Goal: Task Accomplishment & Management: Complete application form

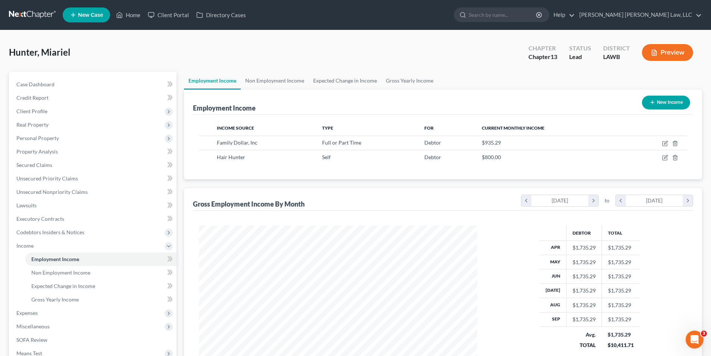
scroll to position [139, 293]
click at [22, 13] on link at bounding box center [33, 14] width 48 height 13
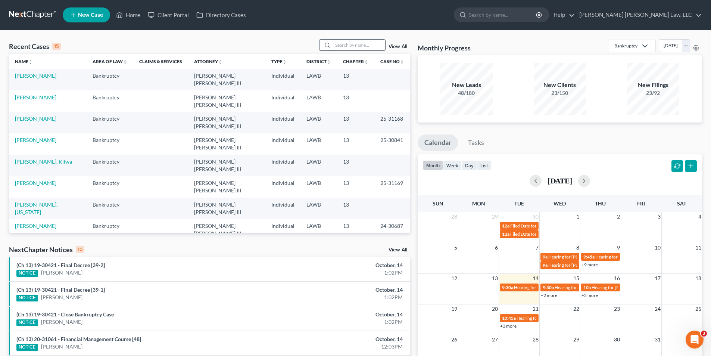
click at [349, 48] on input "search" at bounding box center [359, 45] width 52 height 11
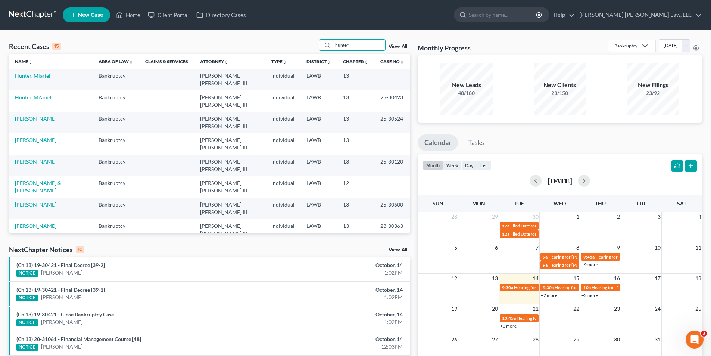
type input "hunter"
click at [44, 73] on link "Hunter, Miariel" at bounding box center [32, 75] width 35 height 6
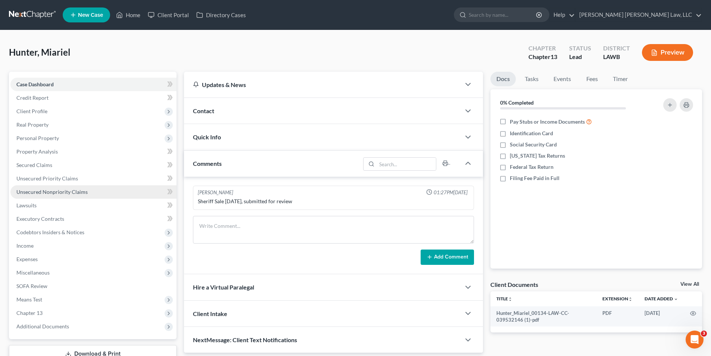
click at [39, 190] on span "Unsecured Nonpriority Claims" at bounding box center [51, 192] width 71 height 6
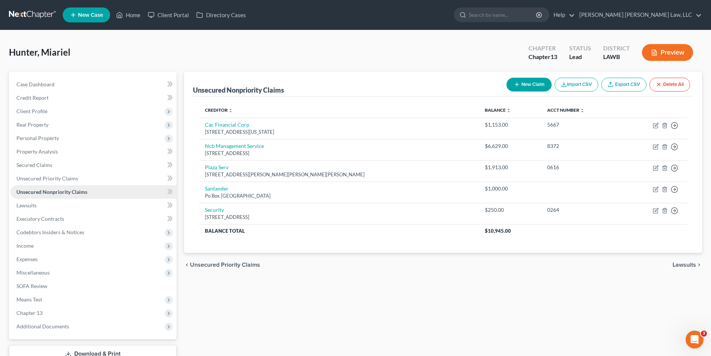
click at [43, 190] on span "Unsecured Nonpriority Claims" at bounding box center [51, 192] width 71 height 6
click at [21, 248] on span "Income" at bounding box center [24, 245] width 17 height 6
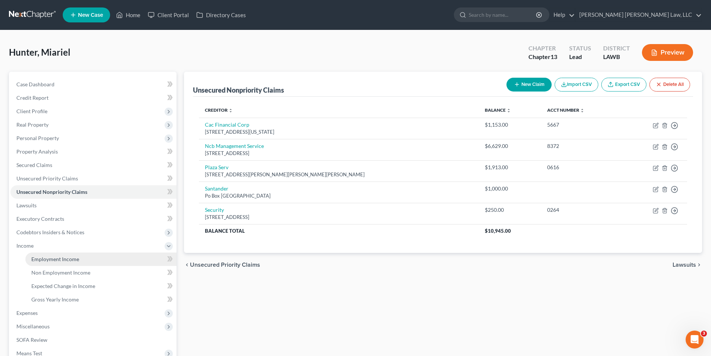
drag, startPoint x: 43, startPoint y: 258, endPoint x: 47, endPoint y: 257, distance: 4.0
click at [43, 258] on span "Employment Income" at bounding box center [55, 259] width 48 height 6
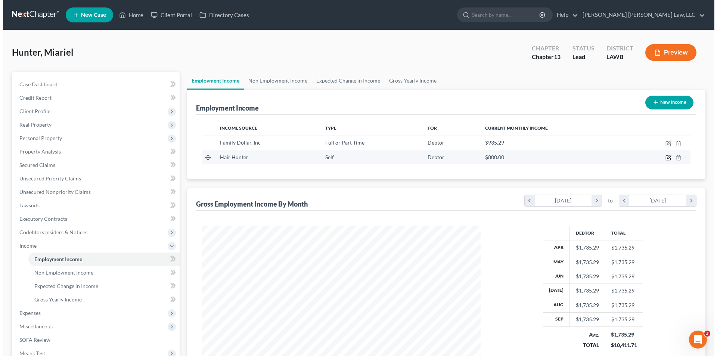
scroll to position [139, 293]
click at [665, 158] on icon "button" at bounding box center [665, 158] width 6 height 6
select select "1"
select select "19"
select select "0"
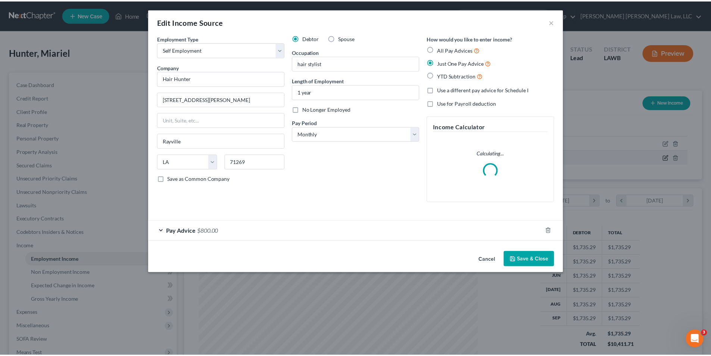
scroll to position [140, 296]
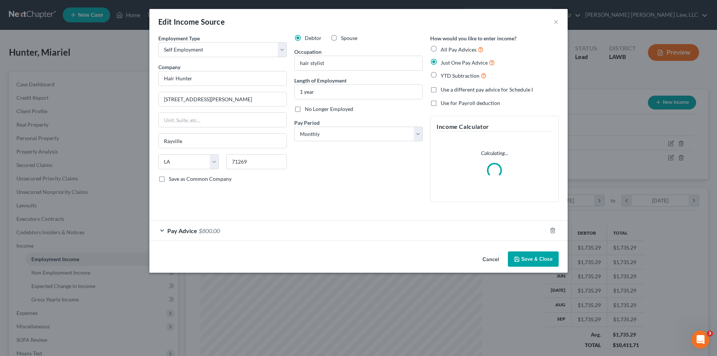
click at [243, 226] on div "Pay Advice $800.00" at bounding box center [347, 231] width 397 height 20
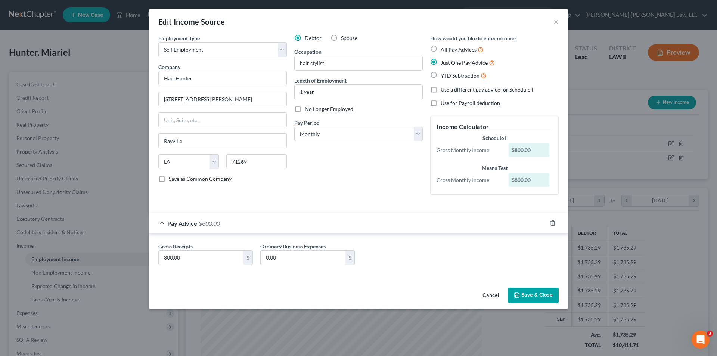
click at [532, 294] on button "Save & Close" at bounding box center [533, 295] width 51 height 16
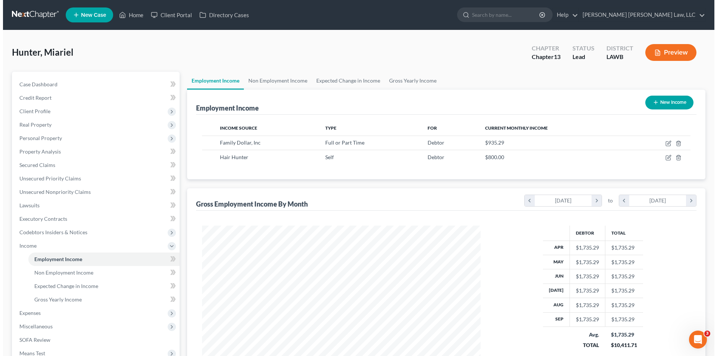
scroll to position [373220, 373065]
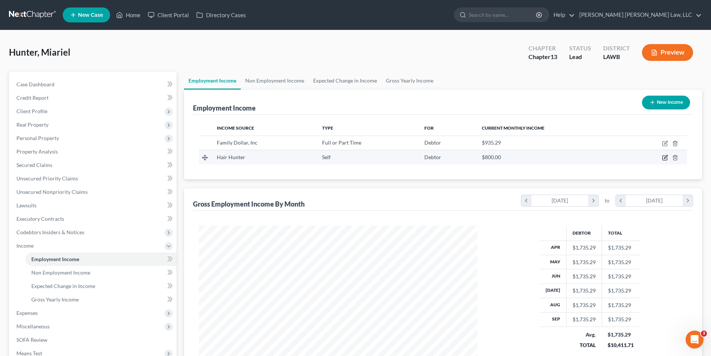
click at [663, 155] on icon "button" at bounding box center [665, 158] width 6 height 6
select select "1"
select select "19"
select select "0"
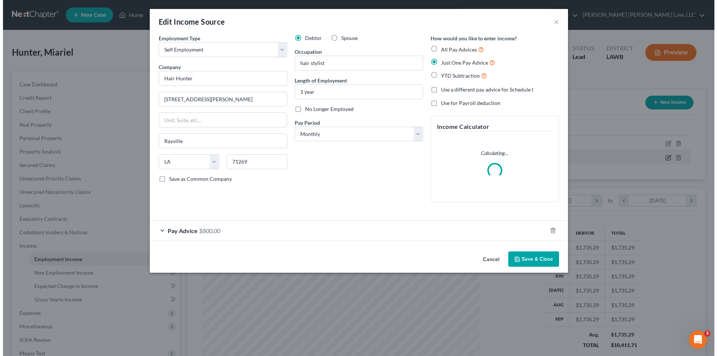
scroll to position [140, 296]
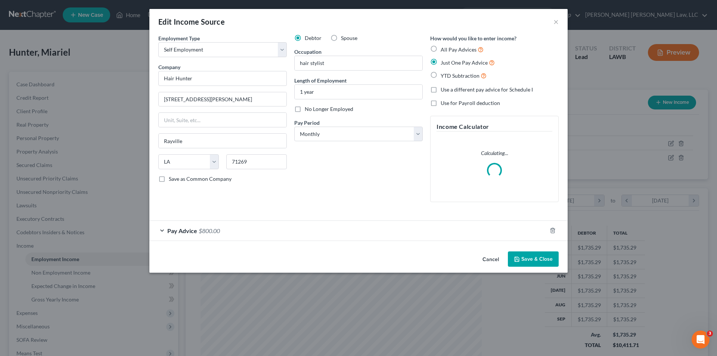
click at [207, 228] on span "$800.00" at bounding box center [209, 230] width 21 height 7
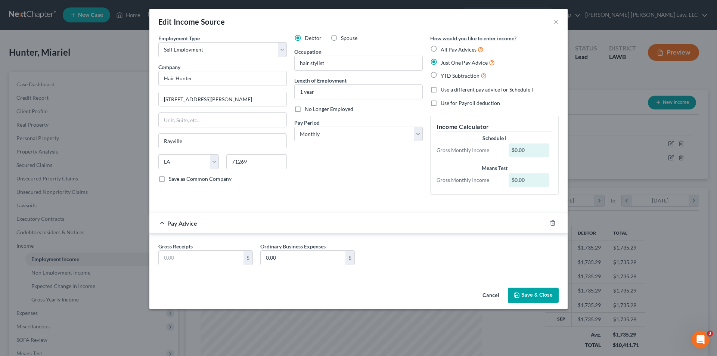
click at [441, 49] on label "All Pay Advices" at bounding box center [462, 49] width 43 height 9
click at [444, 49] on input "All Pay Advices" at bounding box center [446, 47] width 5 height 5
radio input "true"
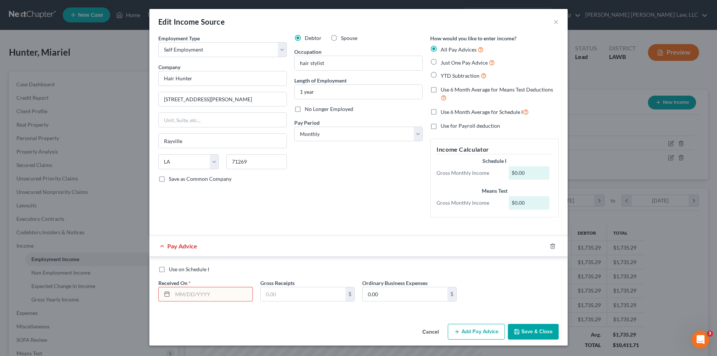
click at [181, 297] on input "text" at bounding box center [212, 294] width 80 height 14
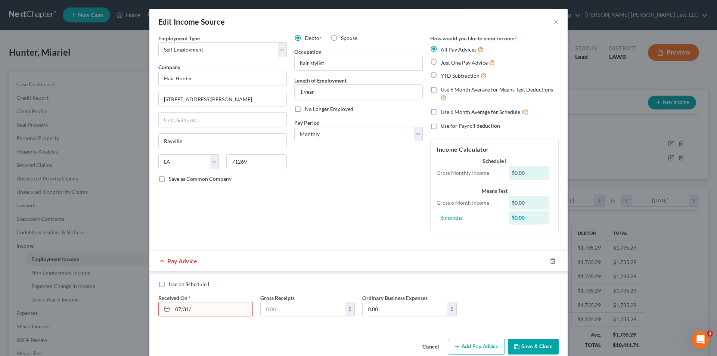
type input "07/31/2025"
click at [279, 313] on input "text" at bounding box center [303, 309] width 85 height 14
type input "60.00"
click at [475, 340] on button "Add Pay Advice" at bounding box center [476, 347] width 57 height 16
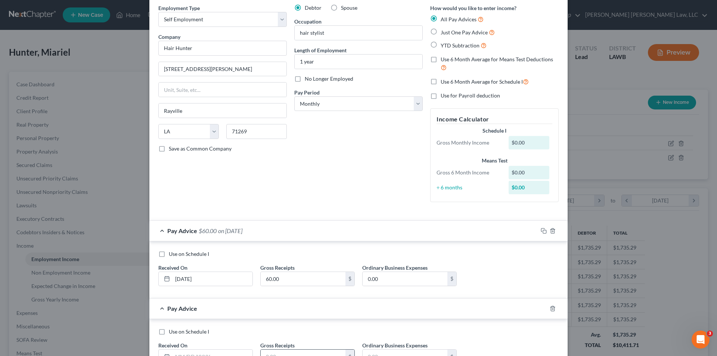
scroll to position [91, 0]
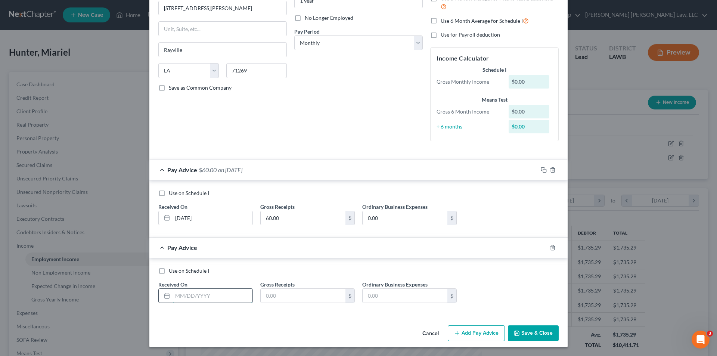
click at [190, 299] on input "text" at bounding box center [212, 296] width 80 height 14
type input "08/31/2025"
click at [284, 292] on input "text" at bounding box center [303, 296] width 85 height 14
type input "59.91"
click at [489, 336] on button "Add Pay Advice" at bounding box center [476, 333] width 57 height 16
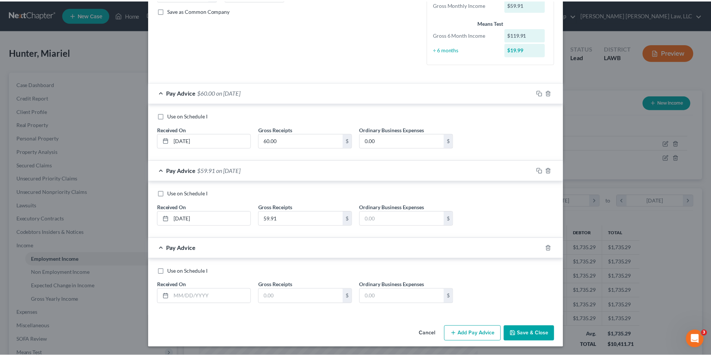
scroll to position [169, 0]
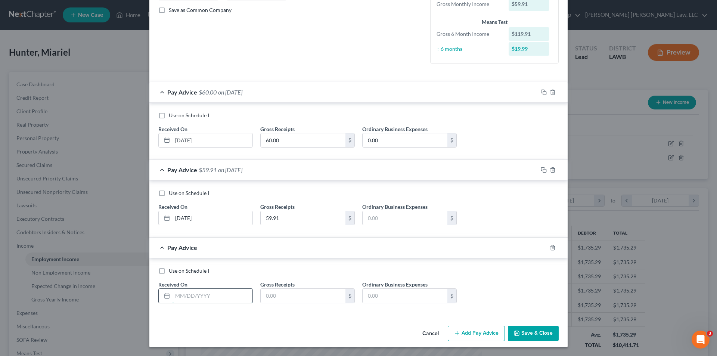
click at [208, 290] on input "text" at bounding box center [212, 296] width 80 height 14
type input "09/30/2025"
click at [302, 294] on input "text" at bounding box center [303, 296] width 85 height 14
type input "197.39"
click at [516, 337] on button "Save & Close" at bounding box center [533, 334] width 51 height 16
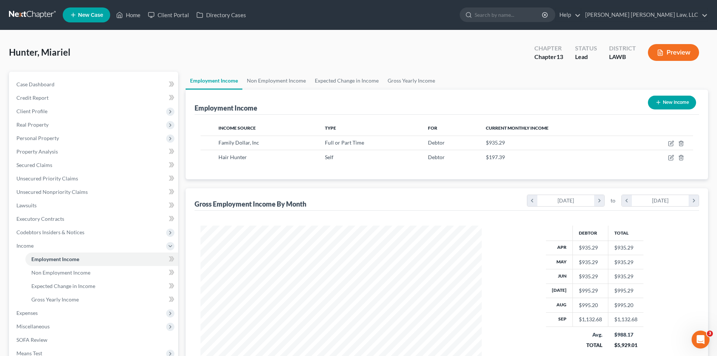
scroll to position [373220, 373065]
click at [664, 161] on td at bounding box center [656, 157] width 62 height 14
click at [663, 159] on icon "button" at bounding box center [665, 158] width 4 height 4
select select "1"
select select "19"
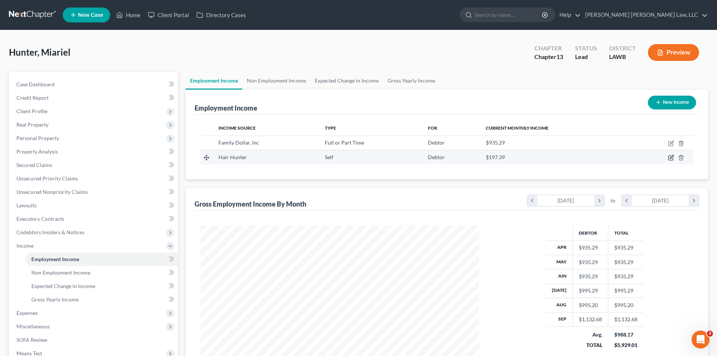
select select "0"
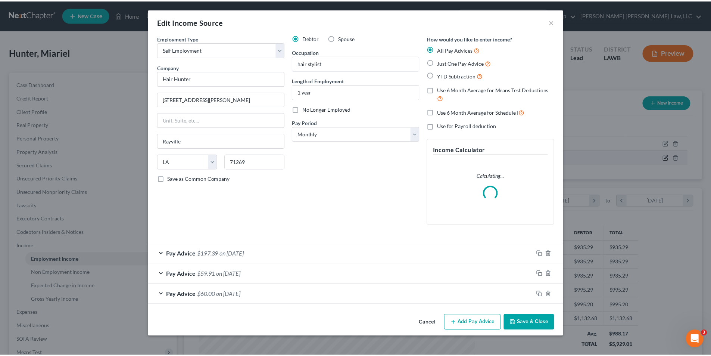
scroll to position [140, 296]
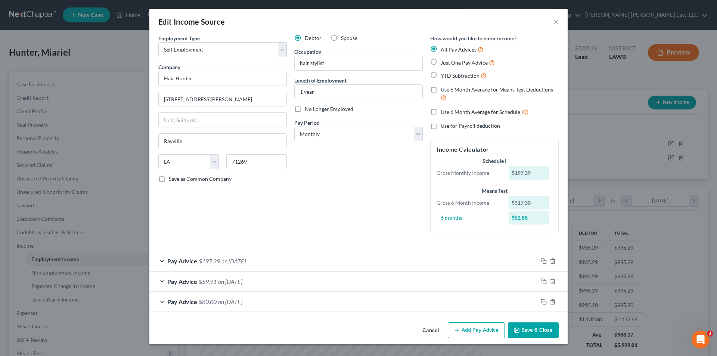
click at [527, 329] on button "Save & Close" at bounding box center [533, 330] width 51 height 16
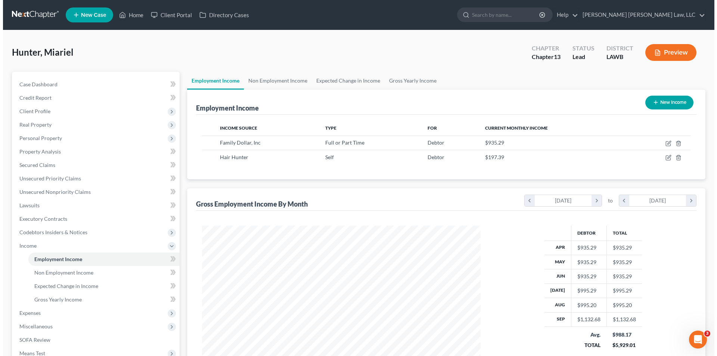
scroll to position [373220, 373065]
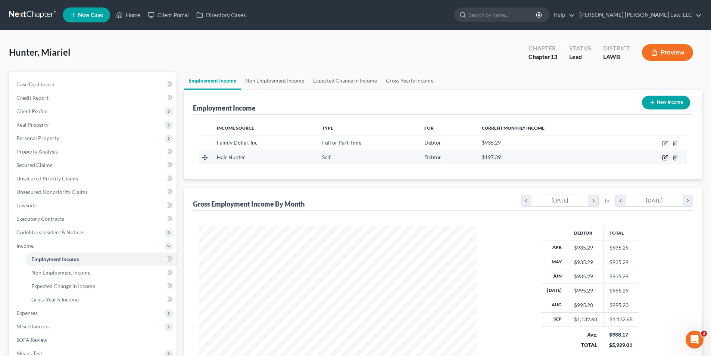
click at [665, 156] on icon "button" at bounding box center [665, 158] width 6 height 6
select select "1"
select select "19"
select select "0"
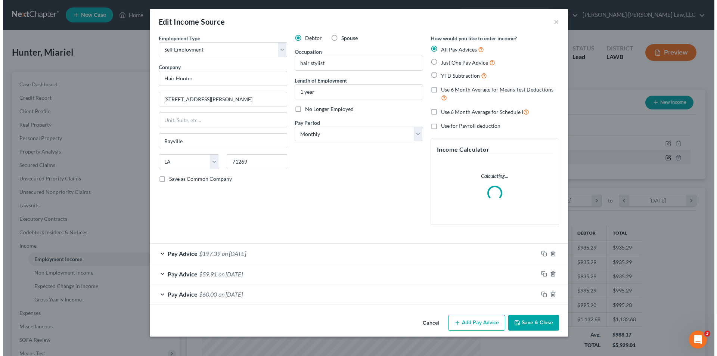
scroll to position [140, 296]
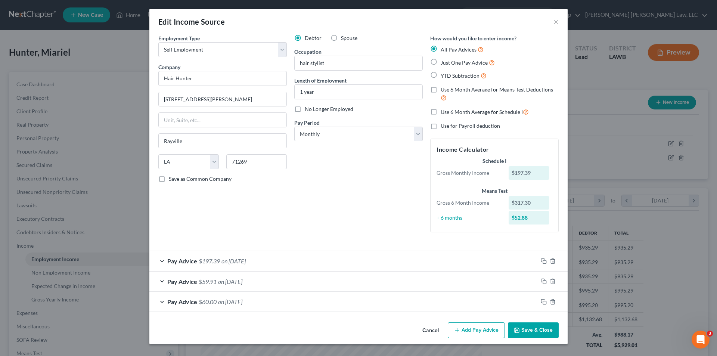
click at [272, 264] on div "Pay Advice $197.39 on 09/30/2025" at bounding box center [343, 261] width 388 height 20
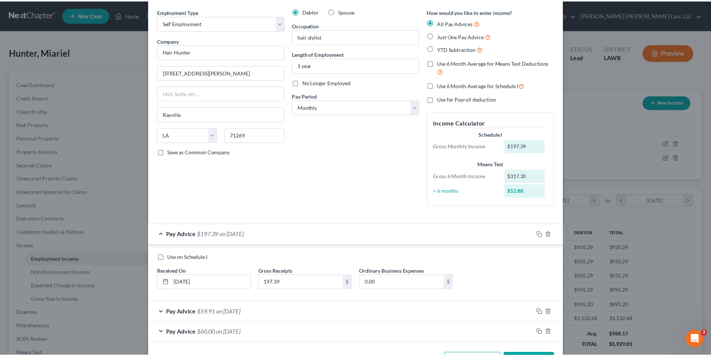
scroll to position [55, 0]
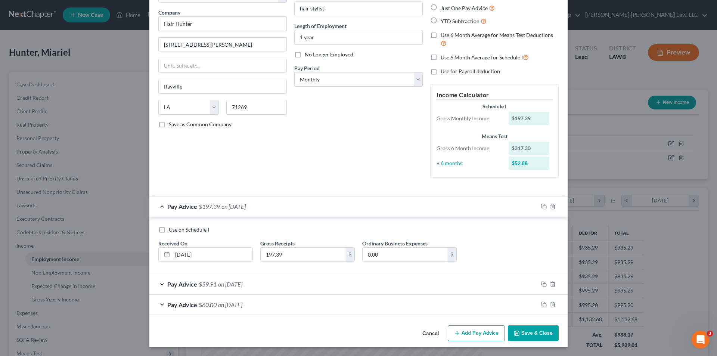
click at [527, 329] on button "Save & Close" at bounding box center [533, 333] width 51 height 16
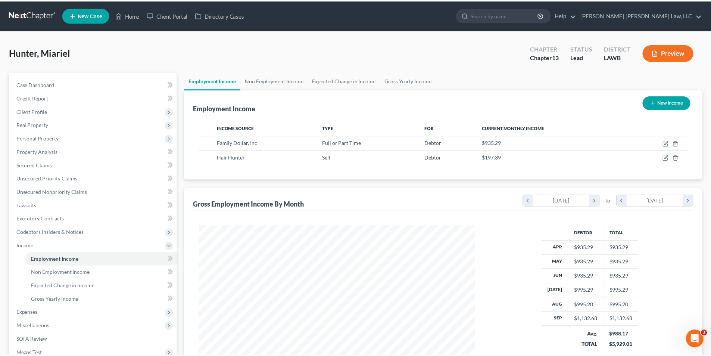
scroll to position [373220, 373065]
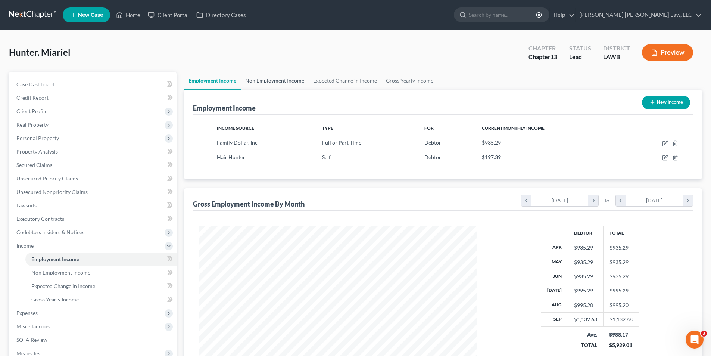
click at [279, 81] on link "Non Employment Income" at bounding box center [275, 81] width 68 height 18
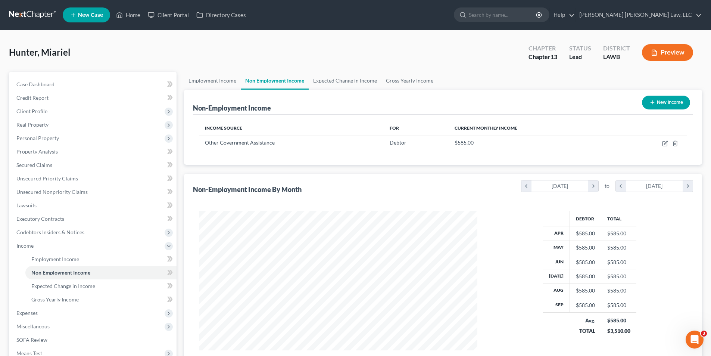
scroll to position [139, 293]
click at [215, 82] on link "Employment Income" at bounding box center [212, 81] width 57 height 18
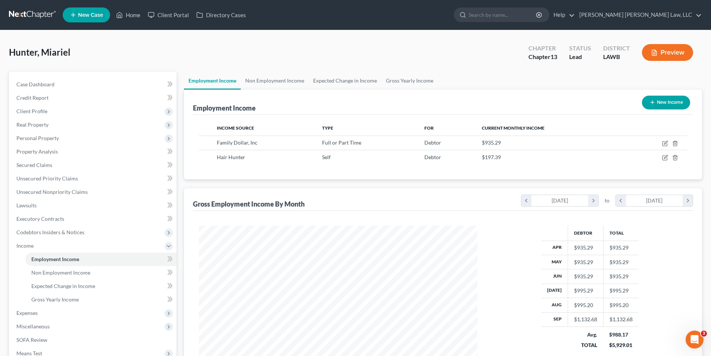
scroll to position [139, 293]
click at [256, 82] on link "Non Employment Income" at bounding box center [275, 81] width 68 height 18
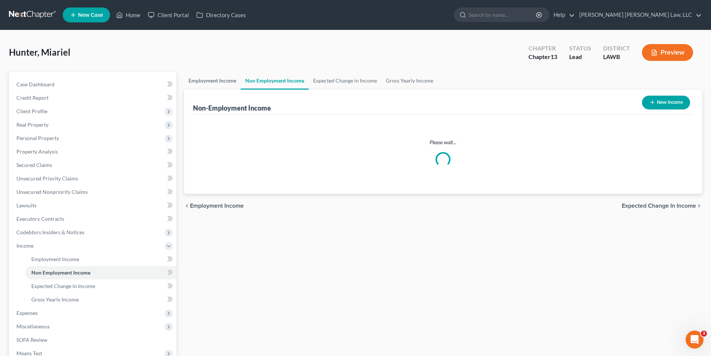
click at [218, 82] on link "Employment Income" at bounding box center [212, 81] width 57 height 18
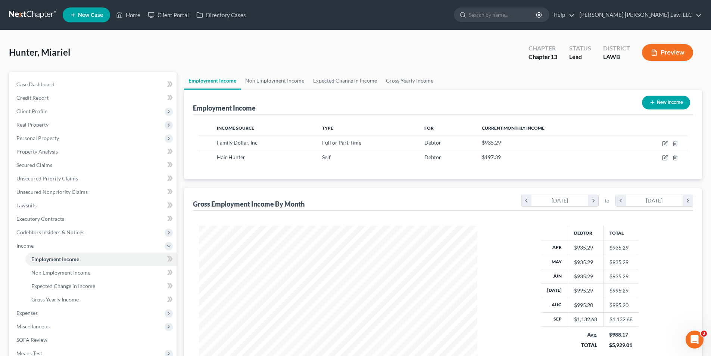
scroll to position [139, 293]
click at [339, 82] on link "Expected Change in Income" at bounding box center [345, 81] width 73 height 18
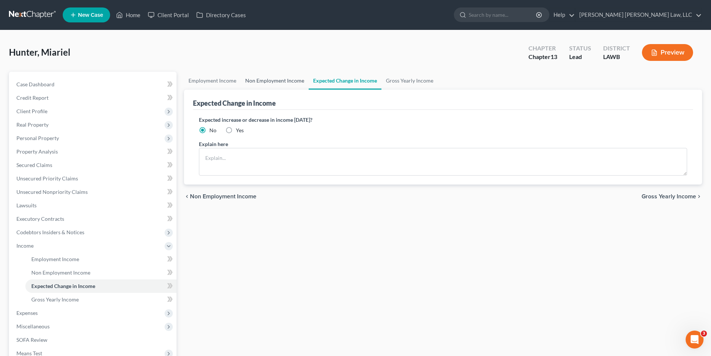
click at [265, 81] on link "Non Employment Income" at bounding box center [275, 81] width 68 height 18
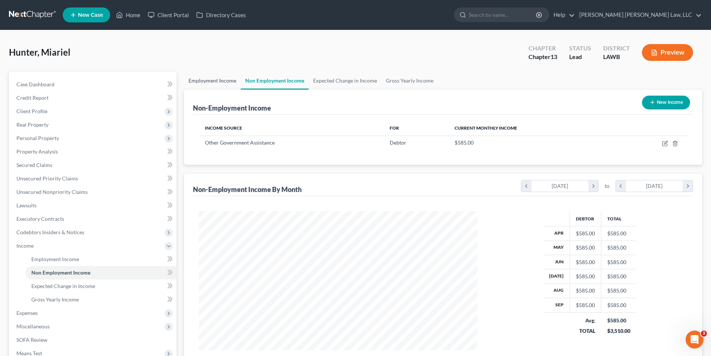
click at [234, 80] on link "Employment Income" at bounding box center [212, 81] width 57 height 18
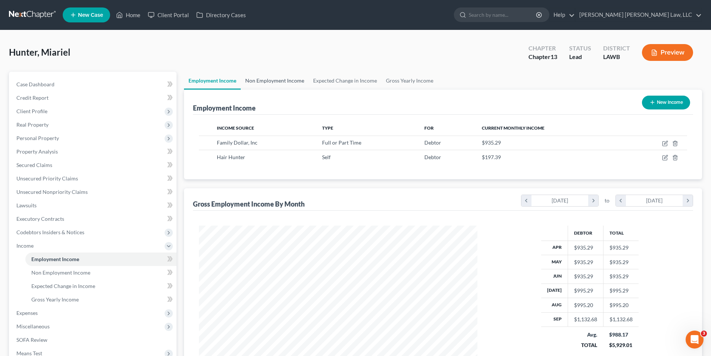
click at [262, 83] on link "Non Employment Income" at bounding box center [275, 81] width 68 height 18
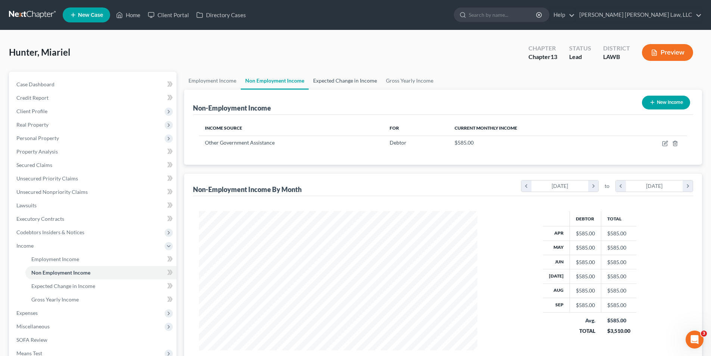
click at [328, 82] on link "Expected Change in Income" at bounding box center [345, 81] width 73 height 18
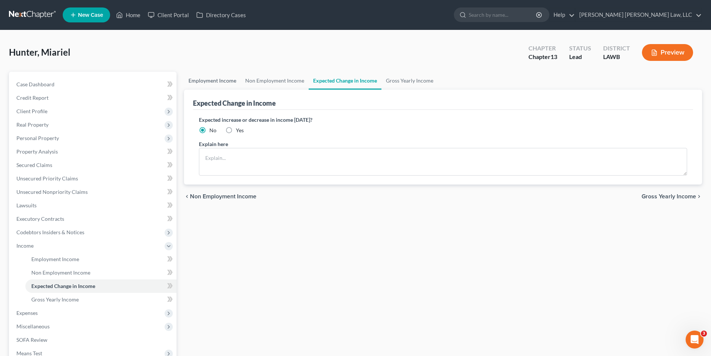
click at [220, 83] on link "Employment Income" at bounding box center [212, 81] width 57 height 18
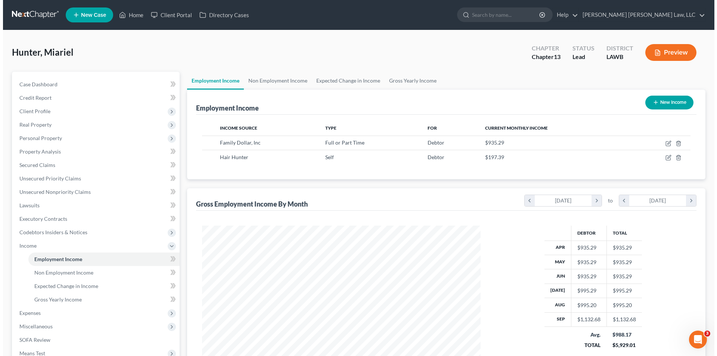
scroll to position [139, 293]
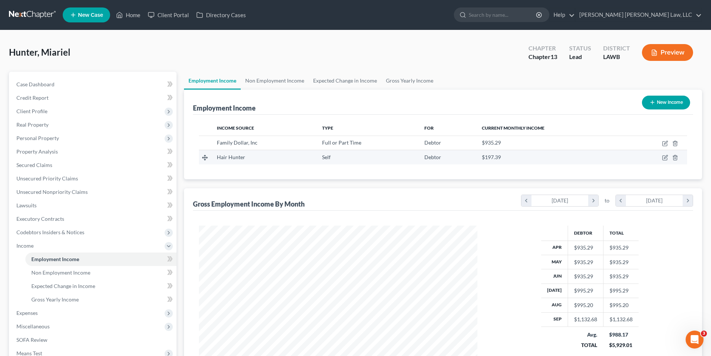
click at [232, 158] on span "Hair Hunter" at bounding box center [231, 157] width 28 height 6
click at [663, 158] on icon "button" at bounding box center [665, 158] width 4 height 4
select select "1"
select select "19"
select select "0"
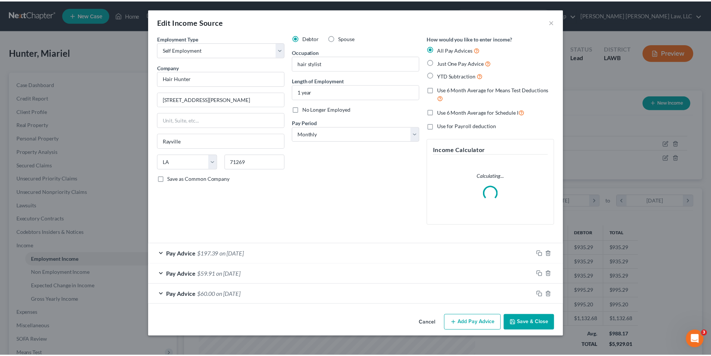
scroll to position [140, 296]
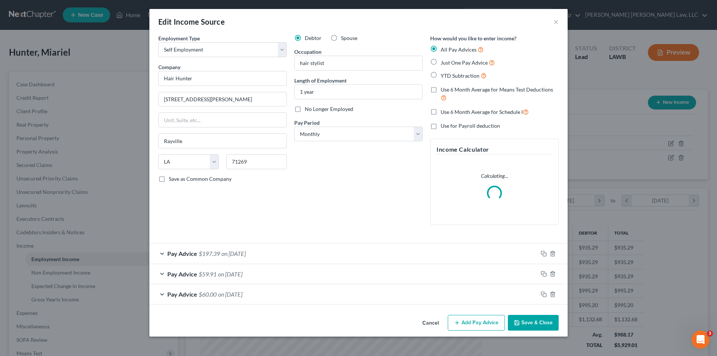
click at [535, 322] on button "Save & Close" at bounding box center [533, 323] width 51 height 16
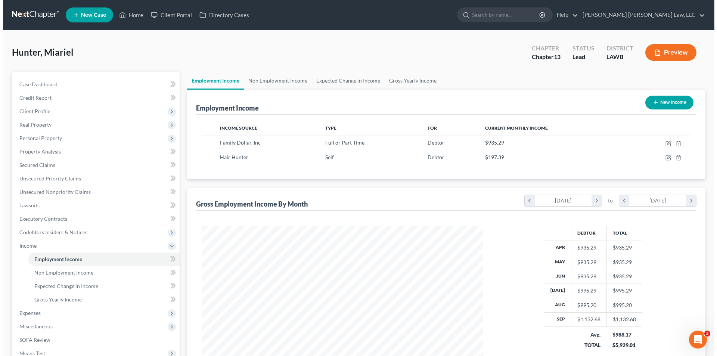
scroll to position [373220, 373065]
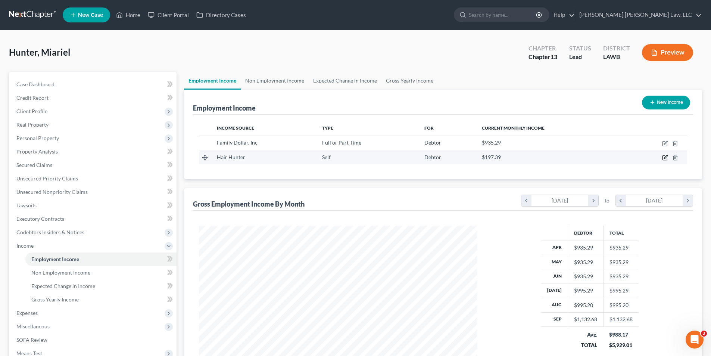
click at [663, 155] on icon "button" at bounding box center [665, 158] width 6 height 6
select select "1"
select select "19"
select select "0"
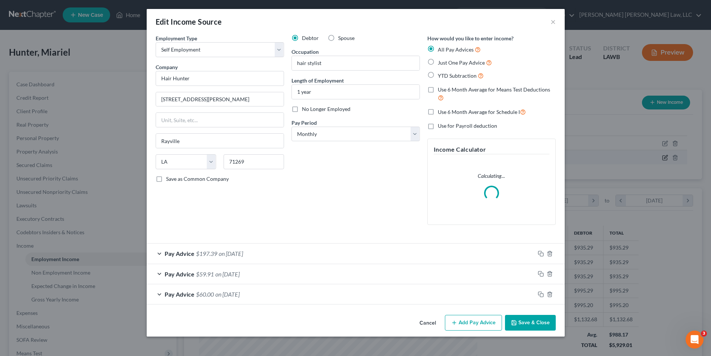
scroll to position [140, 296]
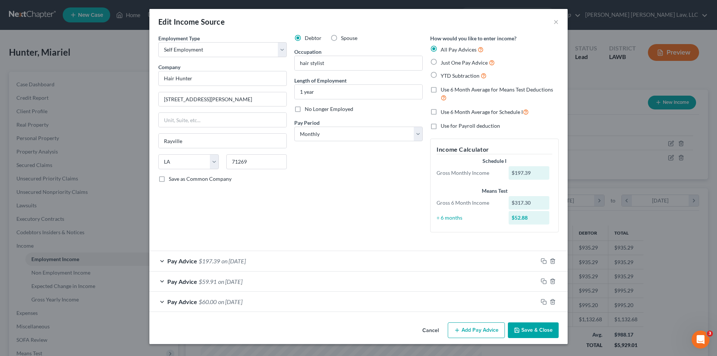
click at [429, 332] on button "Cancel" at bounding box center [430, 330] width 28 height 15
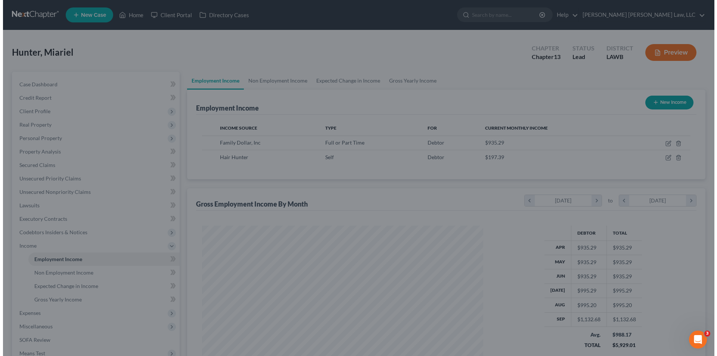
scroll to position [373220, 373065]
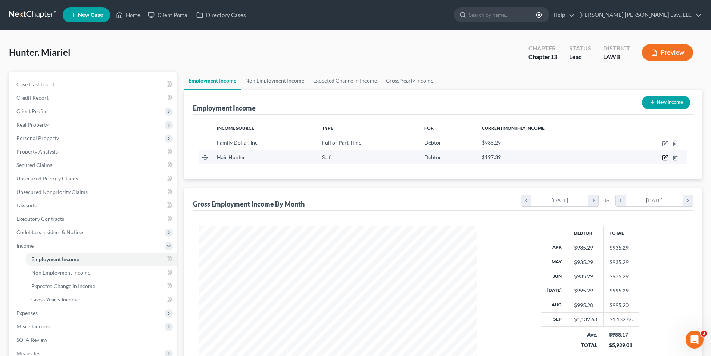
click at [667, 156] on icon "button" at bounding box center [665, 158] width 6 height 6
select select "1"
select select "19"
select select "0"
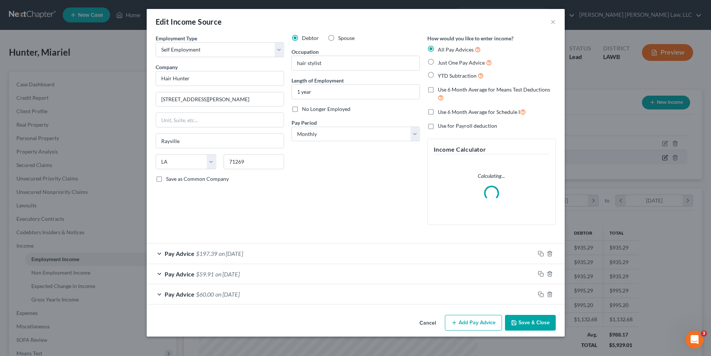
scroll to position [140, 296]
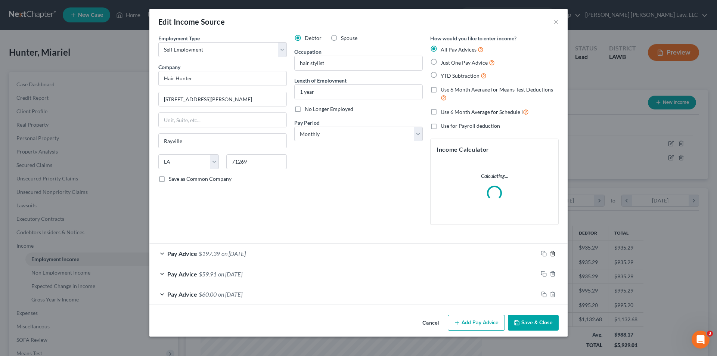
click at [555, 252] on icon "button" at bounding box center [553, 254] width 6 height 6
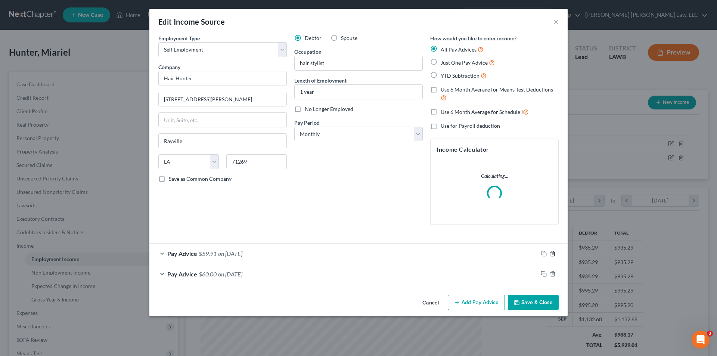
click at [552, 252] on polyline "button" at bounding box center [552, 252] width 4 height 0
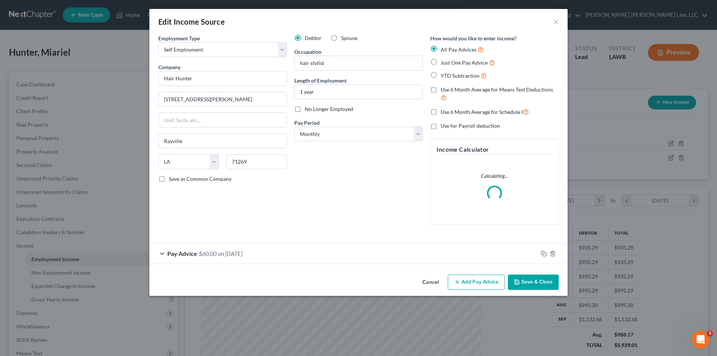
click at [550, 245] on div "Pay Advice $60.00 on 07/31/2025" at bounding box center [358, 253] width 418 height 21
click at [551, 256] on icon "button" at bounding box center [553, 254] width 6 height 6
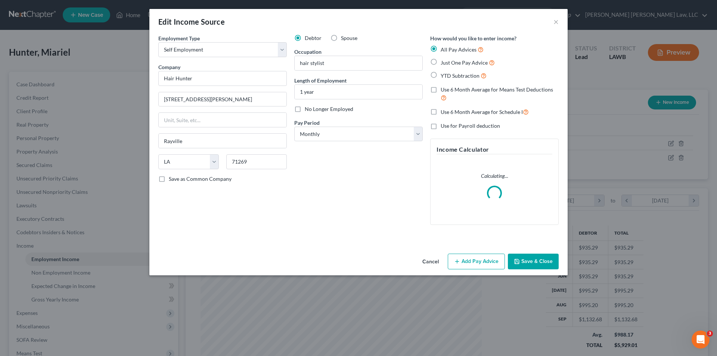
click at [552, 253] on div "Cancel Add Pay Advice Save & Close" at bounding box center [358, 263] width 418 height 25
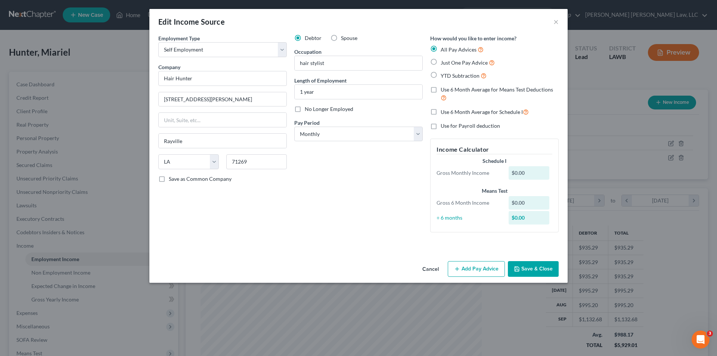
click at [441, 63] on label "Just One Pay Advice" at bounding box center [468, 62] width 54 height 9
click at [444, 63] on input "Just One Pay Advice" at bounding box center [446, 60] width 5 height 5
radio input "true"
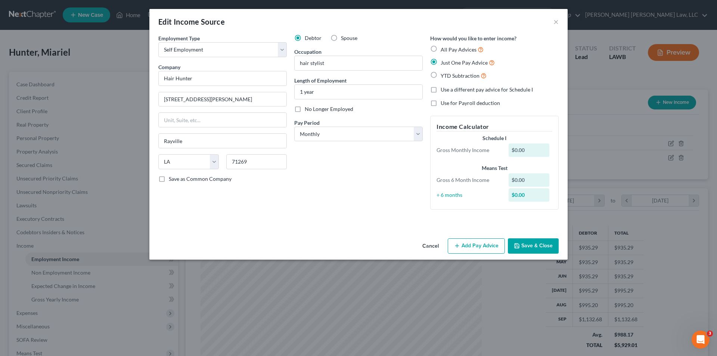
click at [462, 253] on button "Add Pay Advice" at bounding box center [476, 246] width 57 height 16
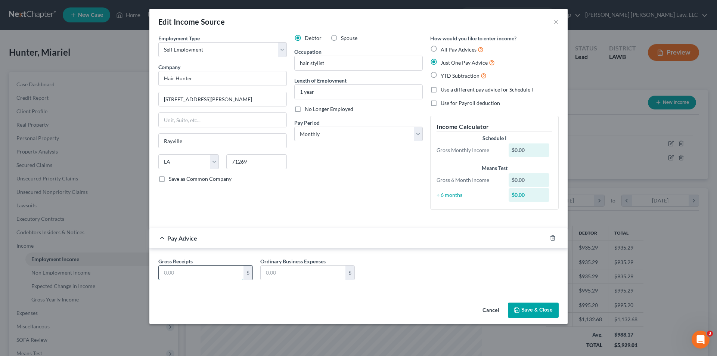
click at [189, 268] on input "text" at bounding box center [201, 272] width 85 height 14
type input "800.00"
click at [535, 309] on button "Save & Close" at bounding box center [533, 310] width 51 height 16
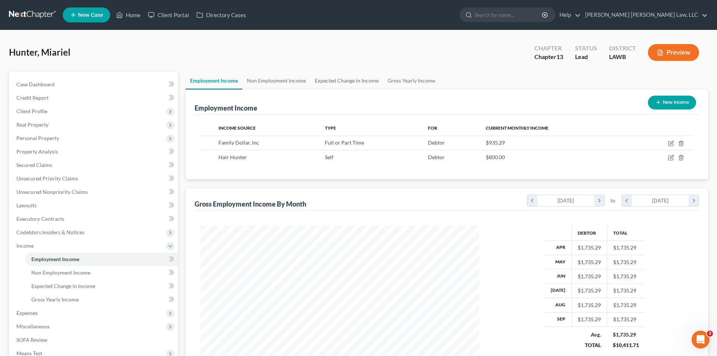
scroll to position [373220, 373065]
click at [660, 104] on button "New Income" at bounding box center [666, 103] width 48 height 14
select select "0"
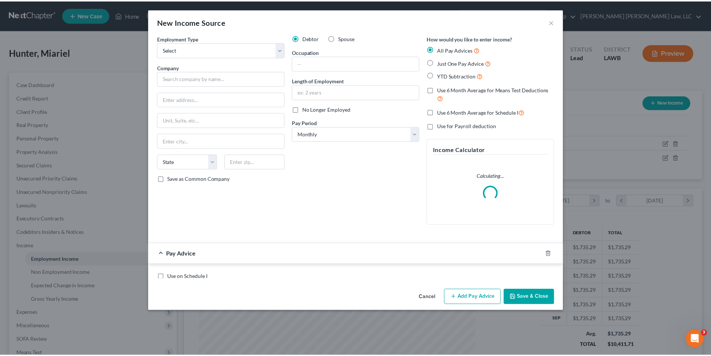
scroll to position [140, 296]
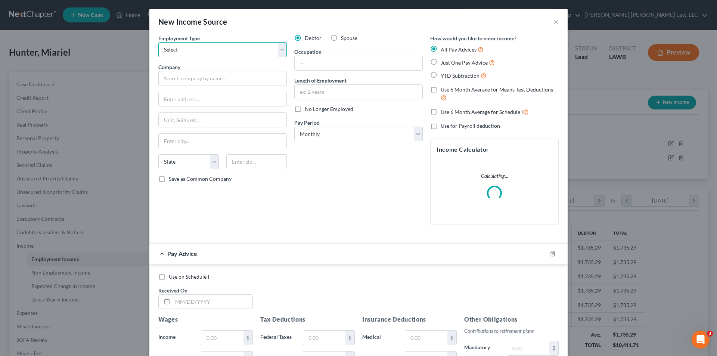
click at [196, 55] on select "Select Full or Part Time Employment Self Employment" at bounding box center [222, 49] width 128 height 15
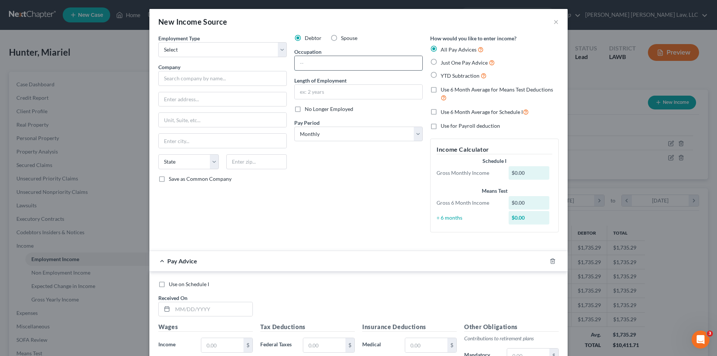
click at [362, 60] on input "text" at bounding box center [359, 63] width 128 height 14
drag, startPoint x: 552, startPoint y: 21, endPoint x: 512, endPoint y: 32, distance: 41.2
click at [553, 21] on button "×" at bounding box center [555, 21] width 5 height 9
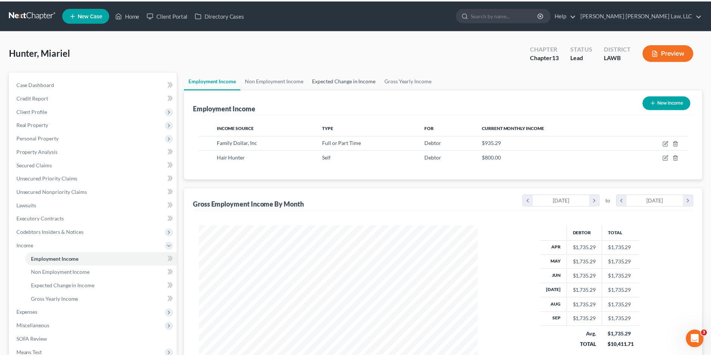
scroll to position [373220, 373065]
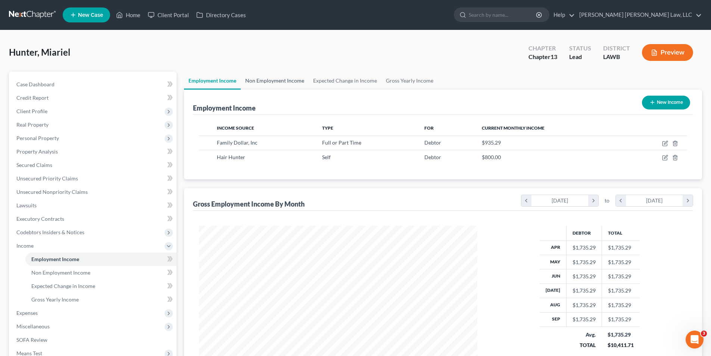
click at [284, 85] on link "Non Employment Income" at bounding box center [275, 81] width 68 height 18
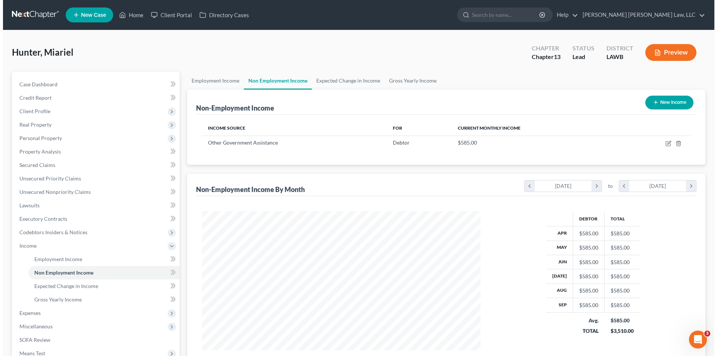
scroll to position [139, 293]
click at [657, 105] on button "New Income" at bounding box center [666, 103] width 48 height 14
select select "0"
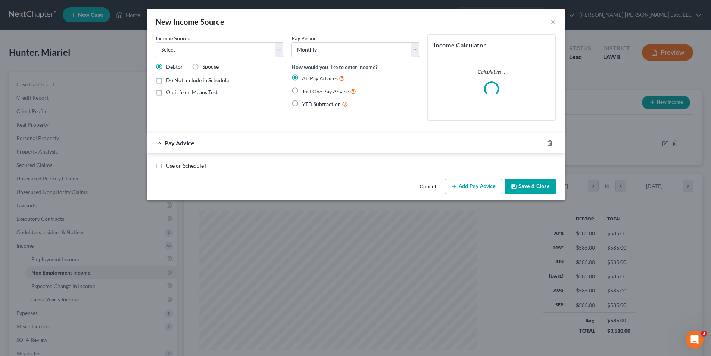
scroll to position [140, 296]
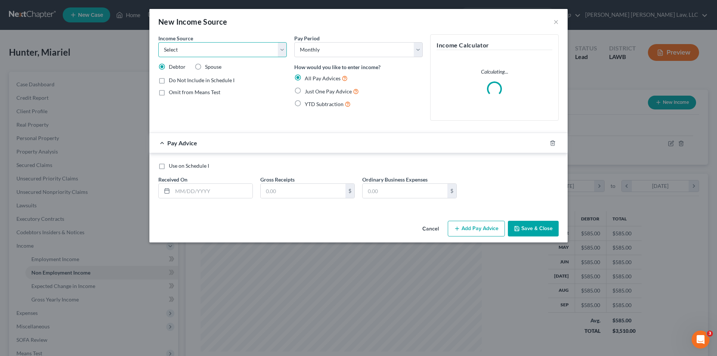
click at [214, 46] on select "Select Unemployment Disability (from employer) Pension Retirement Social Securi…" at bounding box center [222, 49] width 128 height 15
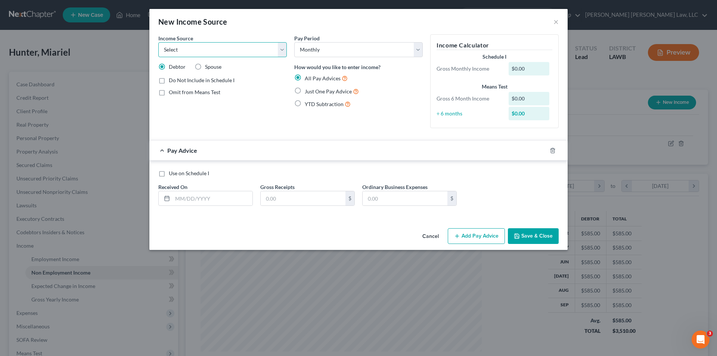
select select "4"
click at [158, 42] on select "Select Unemployment Disability (from employer) Pension Retirement Social Securi…" at bounding box center [222, 49] width 128 height 15
click at [305, 89] on label "Just One Pay Advice" at bounding box center [332, 91] width 54 height 9
click at [308, 89] on input "Just One Pay Advice" at bounding box center [310, 89] width 5 height 5
radio input "true"
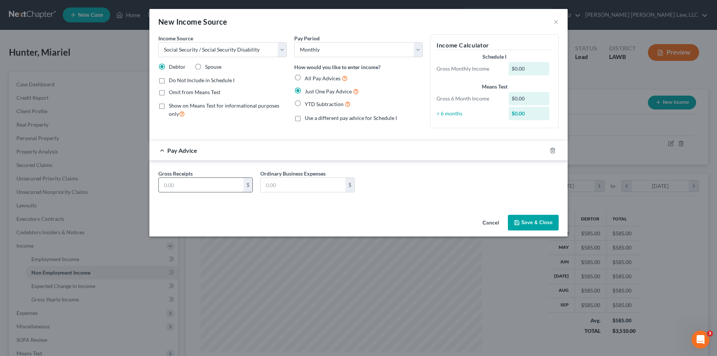
click at [218, 191] on input "text" at bounding box center [201, 185] width 85 height 14
type input "967.00"
click at [533, 219] on button "Save & Close" at bounding box center [533, 223] width 51 height 16
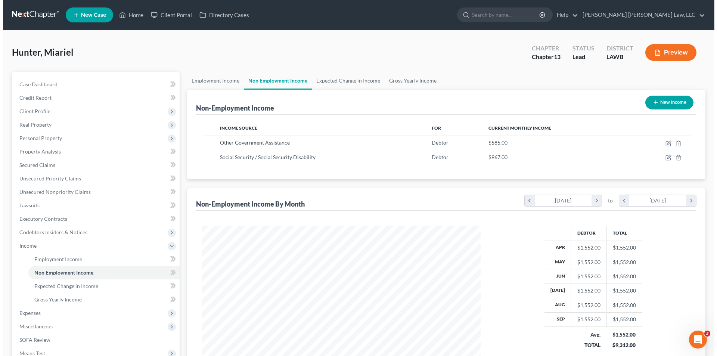
scroll to position [373220, 373065]
click at [671, 103] on button "New Income" at bounding box center [666, 103] width 48 height 14
select select "0"
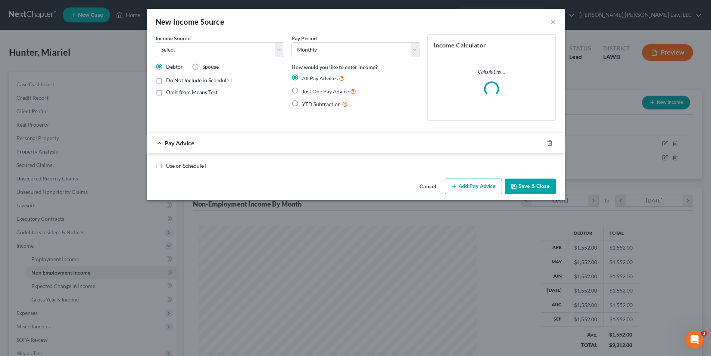
scroll to position [140, 296]
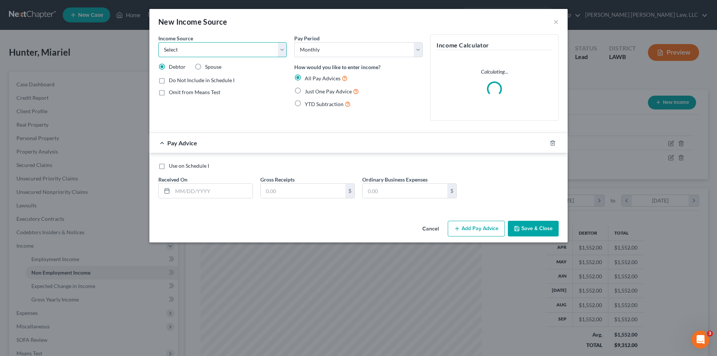
click at [210, 53] on select "Select Unemployment Disability (from employer) Pension Retirement Social Securi…" at bounding box center [222, 49] width 128 height 15
select select "4"
click at [158, 42] on select "Select Unemployment Disability (from employer) Pension Retirement Social Securi…" at bounding box center [222, 49] width 128 height 15
click at [305, 92] on label "Just One Pay Advice" at bounding box center [332, 91] width 54 height 9
click at [308, 92] on input "Just One Pay Advice" at bounding box center [310, 89] width 5 height 5
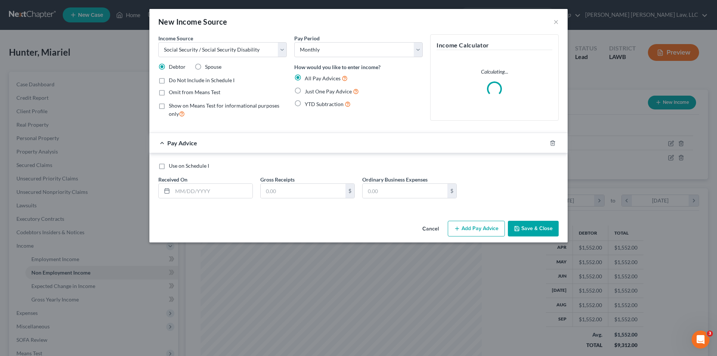
radio input "true"
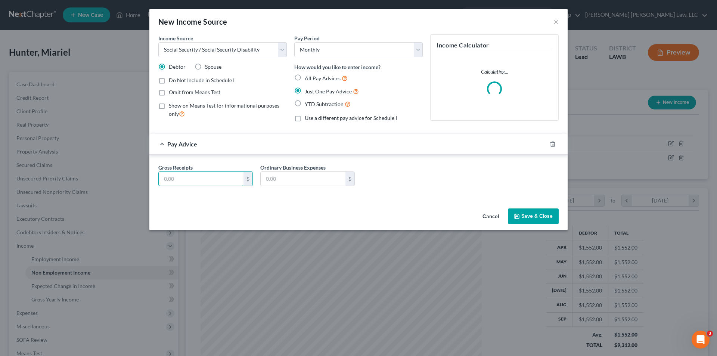
drag, startPoint x: 189, startPoint y: 180, endPoint x: 158, endPoint y: 173, distance: 31.8
click at [187, 181] on input "text" at bounding box center [201, 179] width 85 height 14
type input "967.00"
click at [510, 220] on button "Save & Close" at bounding box center [533, 216] width 51 height 16
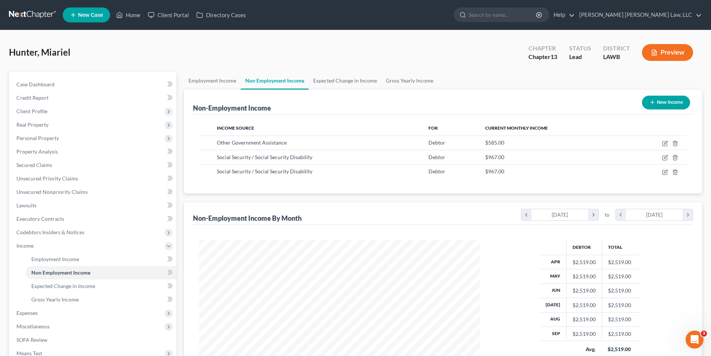
scroll to position [373220, 373065]
